Goal: Task Accomplishment & Management: Complete application form

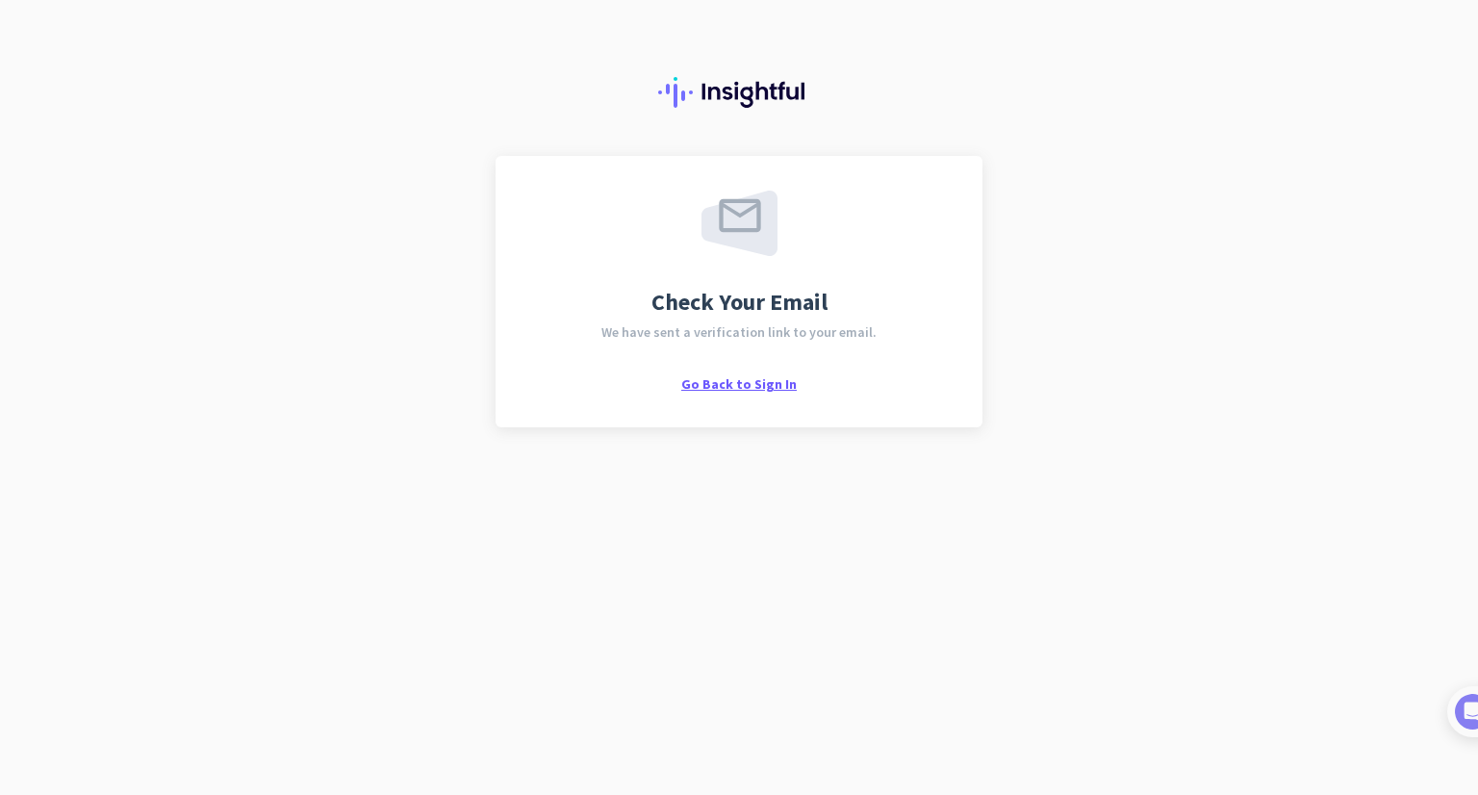
click at [734, 386] on span "Go Back to Sign In" at bounding box center [738, 383] width 115 height 17
click at [736, 376] on span "Go Back to Sign In" at bounding box center [738, 383] width 115 height 17
click at [730, 370] on div "Check Your Email We have sent a verification link to your email. Go Back to Sig…" at bounding box center [739, 291] width 418 height 202
click at [727, 385] on span "Go Back to Sign In" at bounding box center [738, 383] width 115 height 17
